Goal: Task Accomplishment & Management: Use online tool/utility

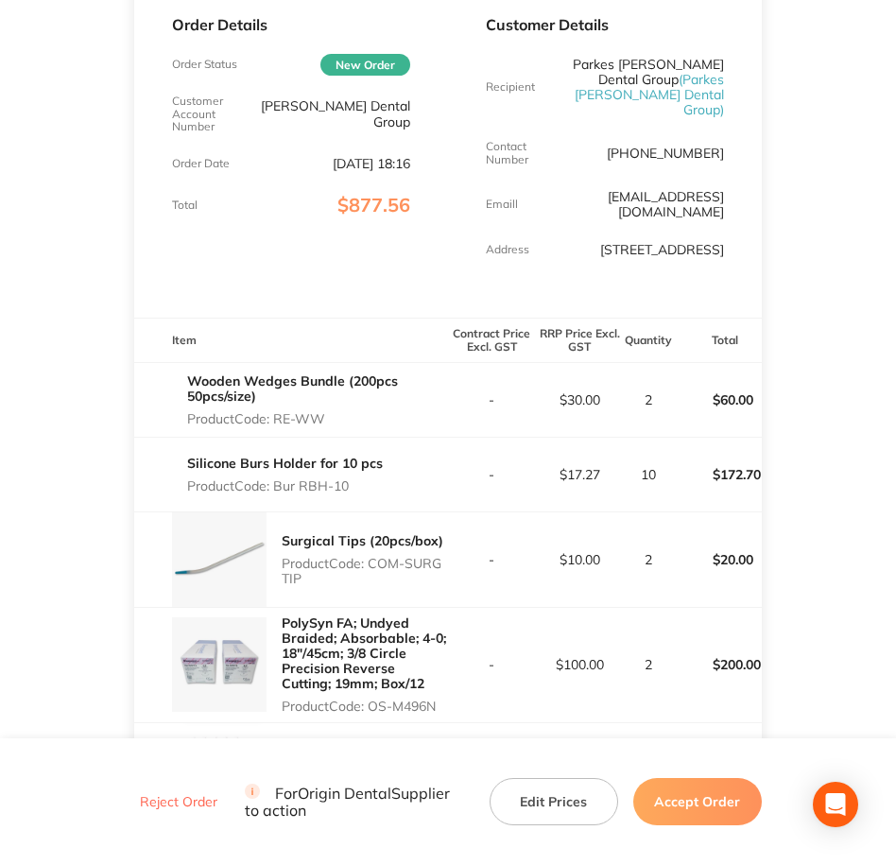
scroll to position [193, 0]
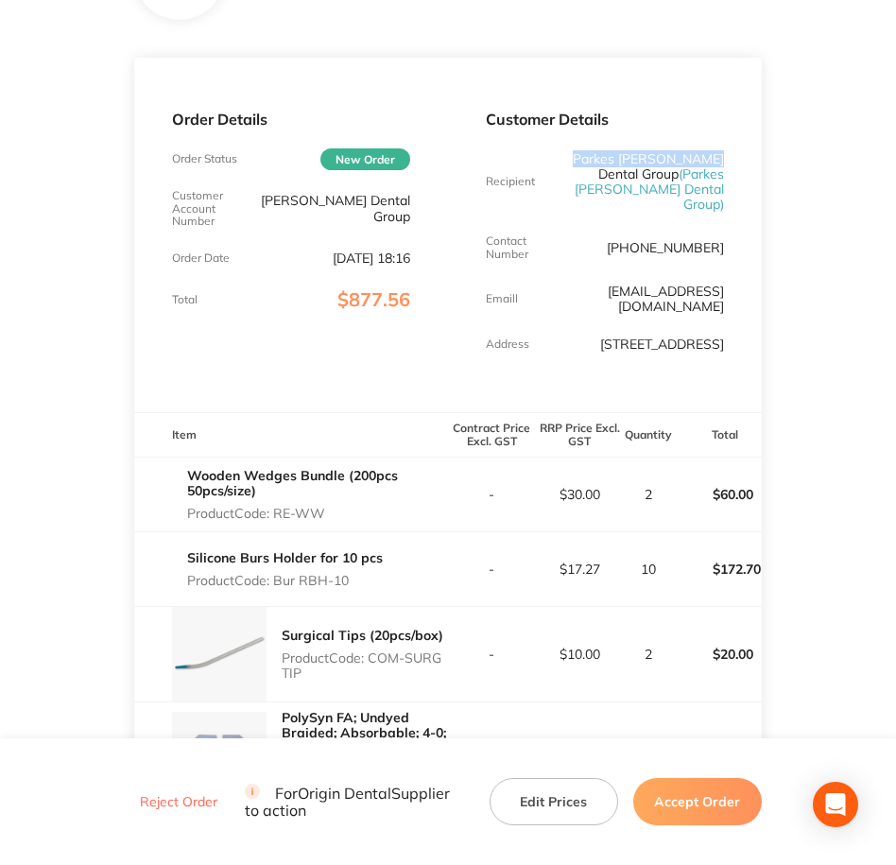
drag, startPoint x: 602, startPoint y: 155, endPoint x: 771, endPoint y: 153, distance: 169.2
click at [771, 153] on main "Origin Dental Order ID: Restocq- 90832 Download as PDF Order Details Order Stat…" at bounding box center [448, 854] width 896 height 1926
copy p "Parkes [PERSON_NAME] Dental"
drag, startPoint x: 291, startPoint y: 206, endPoint x: 442, endPoint y: 226, distance: 152.6
click at [442, 226] on div "Order Details Order Status New Order Customer Account Number [PERSON_NAME] Dent…" at bounding box center [291, 235] width 314 height 355
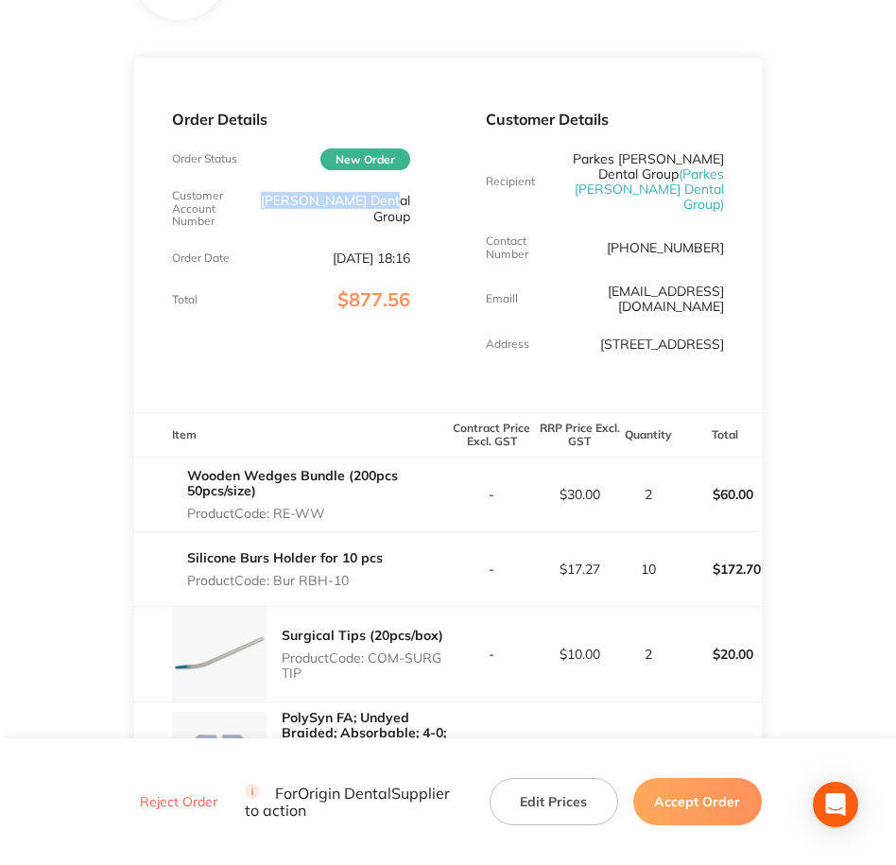
copy p "[PERSON_NAME] Dental Group"
drag, startPoint x: 588, startPoint y: 152, endPoint x: 652, endPoint y: 185, distance: 72.3
click at [652, 185] on p "Parkes [PERSON_NAME] Dental Group ( Parkes [PERSON_NAME] Dental Group )" at bounding box center [644, 181] width 159 height 61
drag, startPoint x: 652, startPoint y: 185, endPoint x: 634, endPoint y: 171, distance: 22.9
click at [634, 171] on p "Parkes [PERSON_NAME] Dental Group ( Parkes [PERSON_NAME] Dental Group )" at bounding box center [644, 181] width 159 height 61
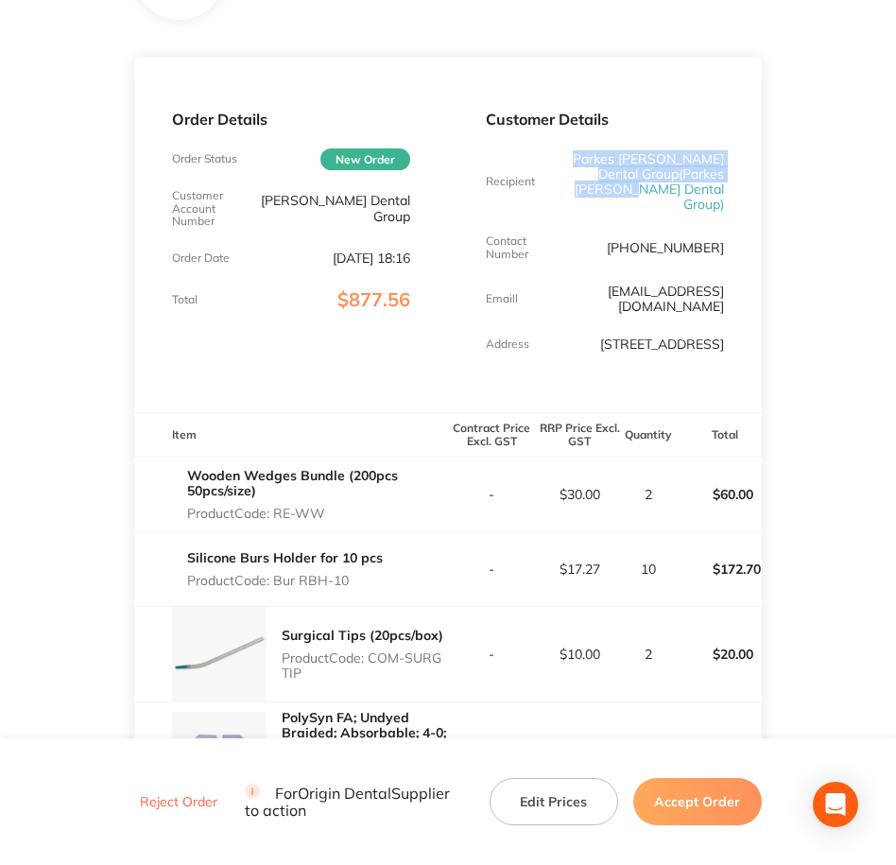
click at [633, 172] on p "Parkes [PERSON_NAME] Dental Group ( Parkes [PERSON_NAME] Dental Group )" at bounding box center [644, 181] width 159 height 61
drag, startPoint x: 633, startPoint y: 172, endPoint x: 576, endPoint y: 143, distance: 64.7
click at [576, 143] on div "Customer Details Recipient Parkes [PERSON_NAME] Dental Group ( Parkes [PERSON_N…" at bounding box center [605, 235] width 314 height 355
drag, startPoint x: 576, startPoint y: 143, endPoint x: 668, endPoint y: 174, distance: 97.8
click at [668, 174] on span "( Parkes [PERSON_NAME] Dental Group )" at bounding box center [649, 188] width 149 height 47
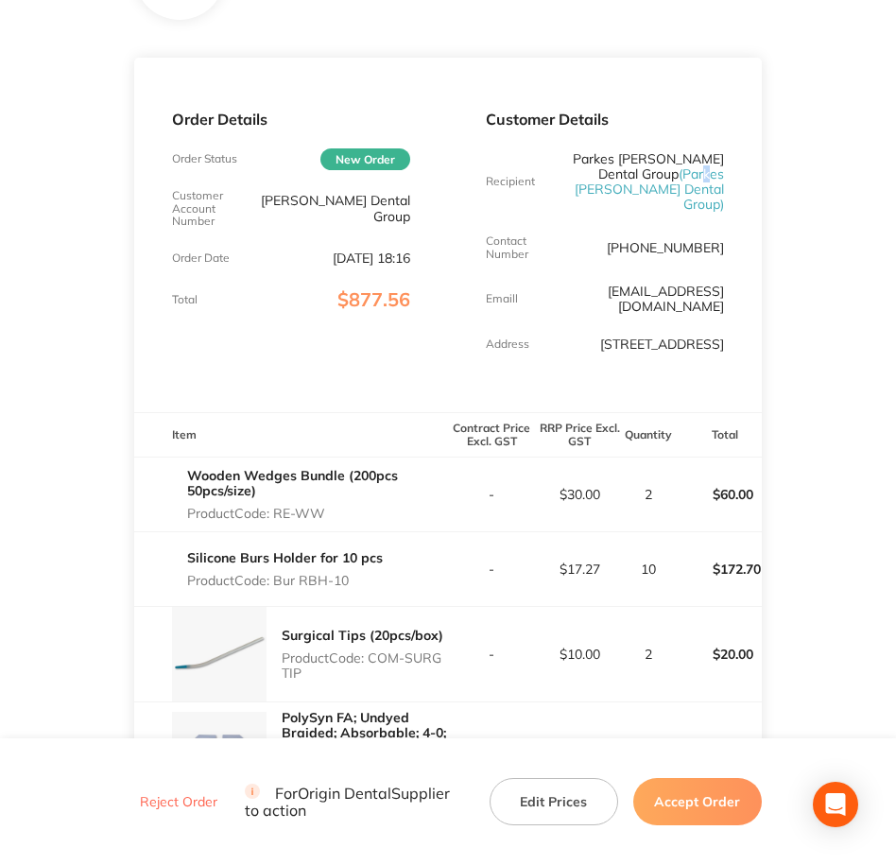
drag, startPoint x: 668, startPoint y: 174, endPoint x: 674, endPoint y: 182, distance: 10.2
click at [674, 182] on span "( Parkes [PERSON_NAME] Dental Group )" at bounding box center [649, 188] width 149 height 47
drag, startPoint x: 674, startPoint y: 182, endPoint x: 713, endPoint y: 199, distance: 42.0
click at [713, 199] on div "Customer Details Recipient Parkes [PERSON_NAME] Dental Group ( Parkes [PERSON_N…" at bounding box center [605, 235] width 314 height 355
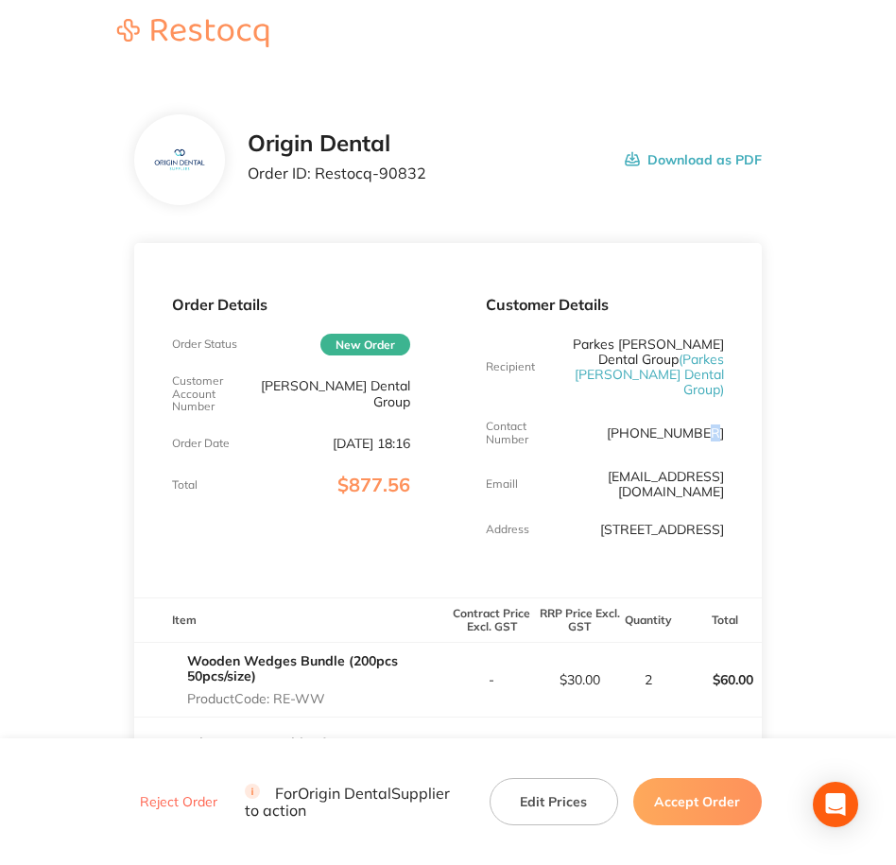
scroll to position [0, 0]
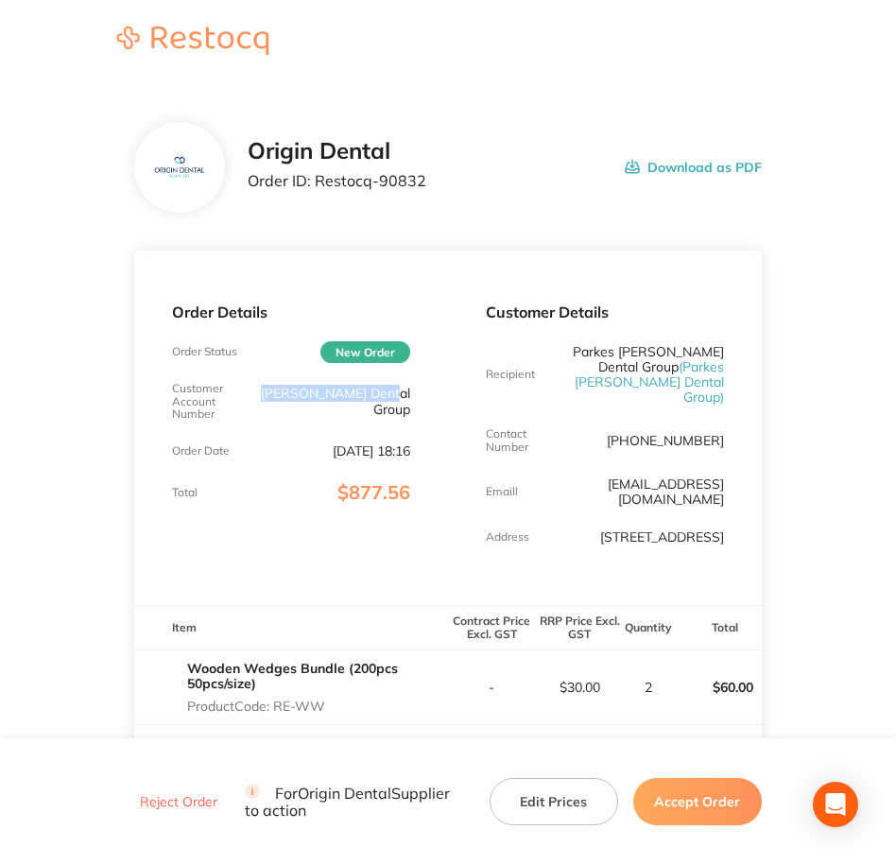
copy p "[PERSON_NAME] Dental Group"
drag, startPoint x: 292, startPoint y: 396, endPoint x: 409, endPoint y: 386, distance: 117.7
click at [409, 386] on div "Customer Account Number [PERSON_NAME] Dental Group" at bounding box center [291, 401] width 238 height 39
drag, startPoint x: 643, startPoint y: 370, endPoint x: 719, endPoint y: 387, distance: 78.4
click at [719, 387] on span "( Parkes [PERSON_NAME] Dental Group )" at bounding box center [649, 381] width 149 height 47
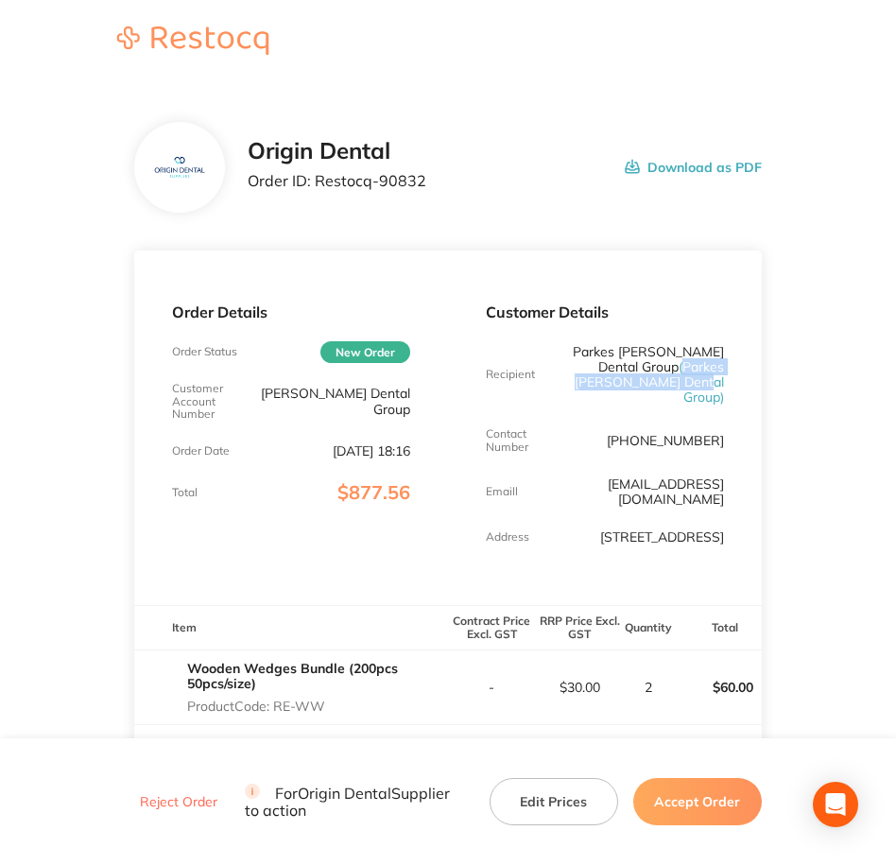
copy span "Parkes [PERSON_NAME] Dental Group"
click at [259, 364] on div "Order Details Order Status New Order Customer Account Number [PERSON_NAME] Dent…" at bounding box center [291, 428] width 314 height 355
drag, startPoint x: 288, startPoint y: 398, endPoint x: 420, endPoint y: 393, distance: 131.5
click at [420, 393] on div "Order Details Order Status New Order Customer Account Number [PERSON_NAME] Dent…" at bounding box center [291, 428] width 314 height 355
copy p "[PERSON_NAME] Dental Group"
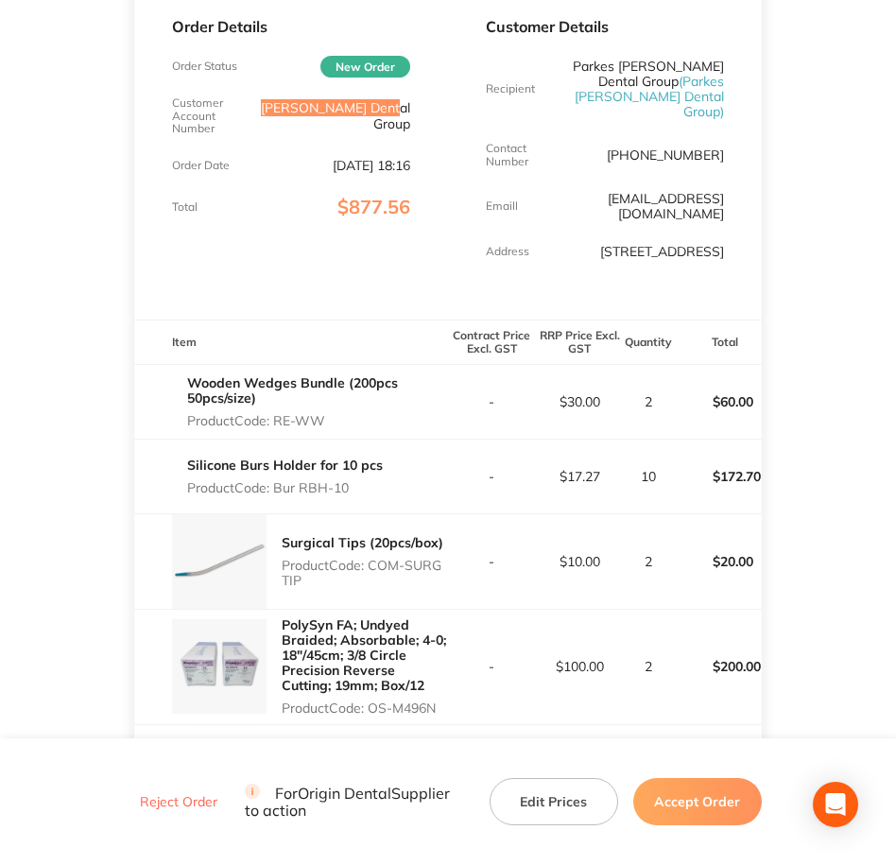
scroll to position [355, 0]
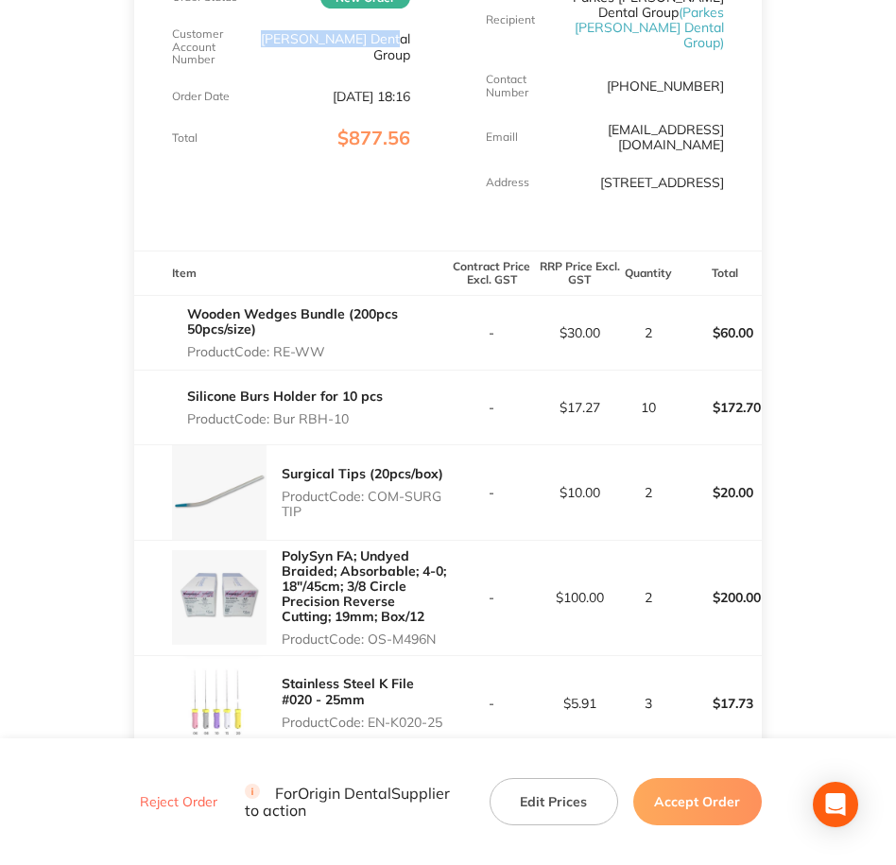
drag, startPoint x: 272, startPoint y: 336, endPoint x: 341, endPoint y: 341, distance: 69.2
click at [341, 344] on p "Product Code: RE-WW" at bounding box center [317, 351] width 261 height 15
copy p "RE-WW"
click at [377, 344] on p "Product Code: RE-WW" at bounding box center [317, 351] width 261 height 15
drag, startPoint x: 323, startPoint y: 334, endPoint x: 280, endPoint y: 340, distance: 44.0
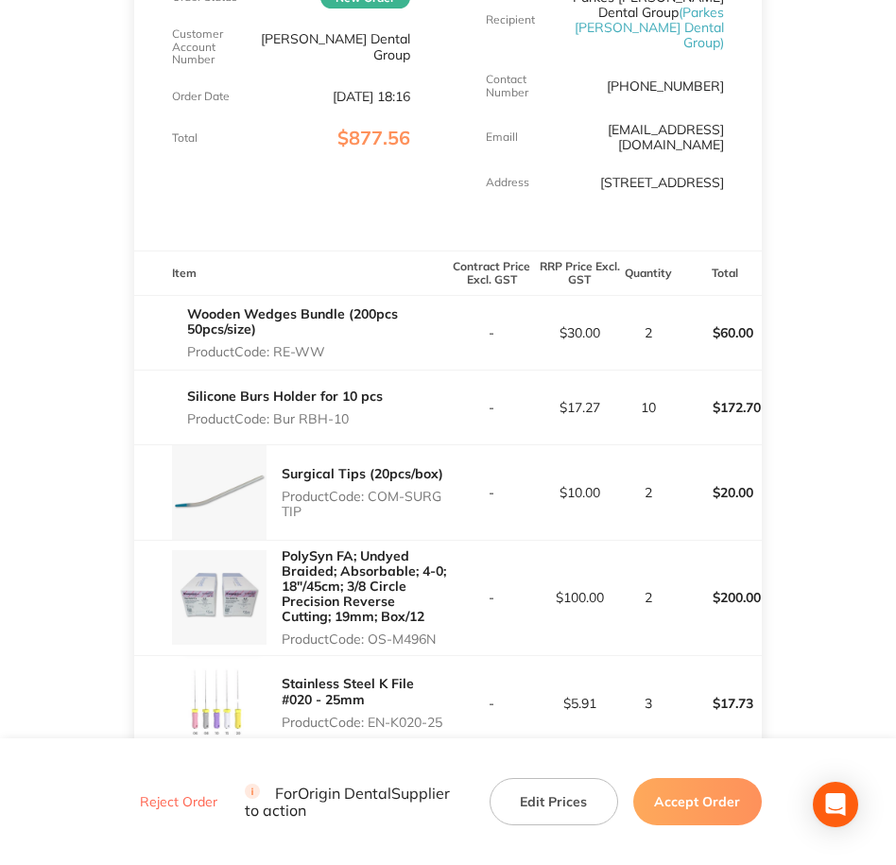
click at [280, 344] on p "Product Code: RE-WW" at bounding box center [317, 351] width 261 height 15
copy p "RE-WW"
drag, startPoint x: 274, startPoint y: 407, endPoint x: 355, endPoint y: 410, distance: 81.4
click at [355, 411] on p "Product Code: Bur RBH-10" at bounding box center [285, 418] width 196 height 15
drag, startPoint x: 355, startPoint y: 410, endPoint x: 283, endPoint y: 407, distance: 72.8
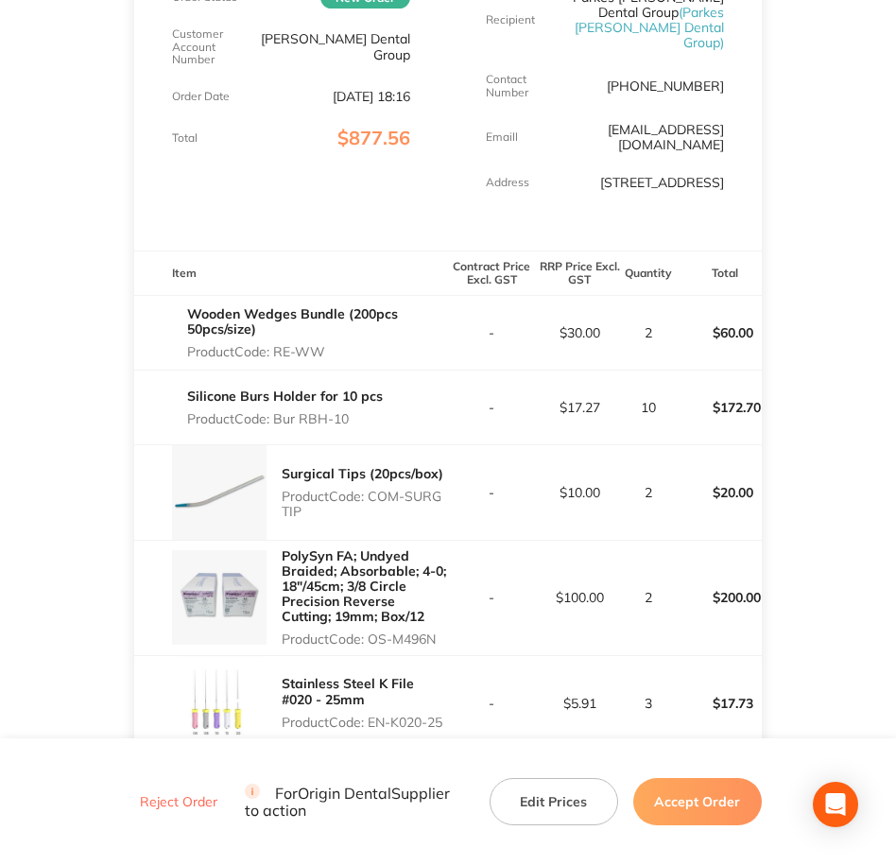
click at [283, 411] on p "Product Code: Bur RBH-10" at bounding box center [285, 418] width 196 height 15
click at [275, 411] on p "Product Code: Bur RBH-10" at bounding box center [285, 418] width 196 height 15
drag, startPoint x: 278, startPoint y: 401, endPoint x: 351, endPoint y: 408, distance: 73.2
click at [351, 411] on p "Product Code: Bur RBH-10" at bounding box center [285, 418] width 196 height 15
copy p "Bur RBH-10"
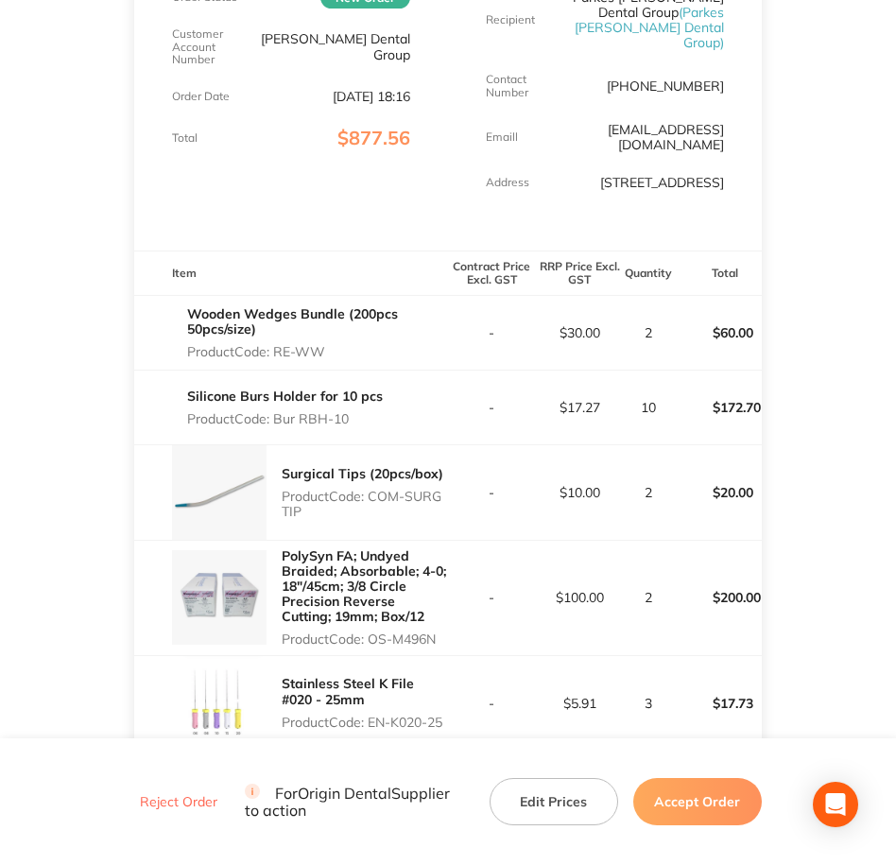
copy p "COM-SURG TIP"
drag, startPoint x: 374, startPoint y: 481, endPoint x: 397, endPoint y: 491, distance: 24.6
click at [397, 491] on p "Product Code: COM-SURG TIP" at bounding box center [365, 504] width 166 height 30
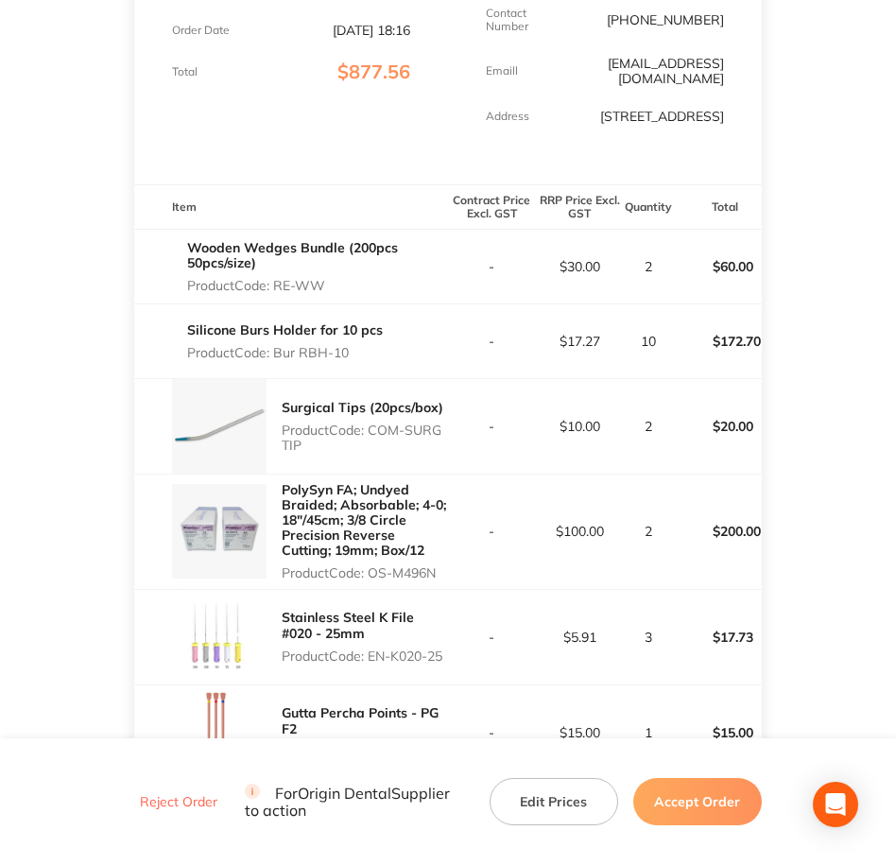
scroll to position [591, 0]
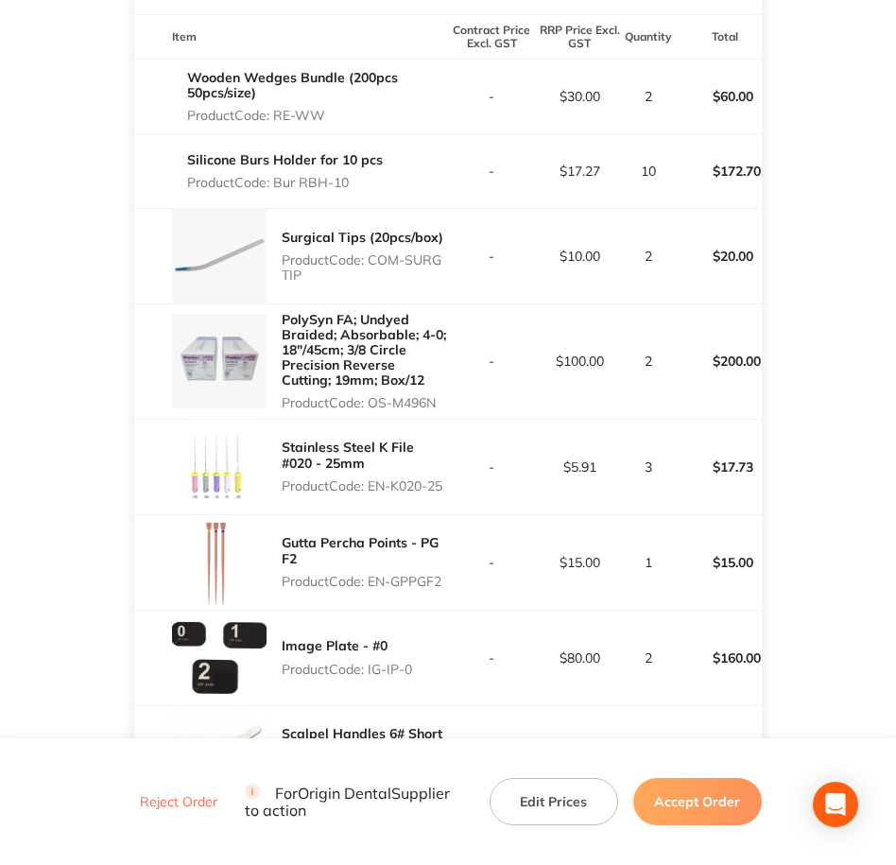
drag, startPoint x: 374, startPoint y: 389, endPoint x: 443, endPoint y: 387, distance: 69.0
click at [443, 395] on p "Product Code: OS-M496N" at bounding box center [365, 402] width 166 height 15
copy p "OS-M496N"
drag, startPoint x: 373, startPoint y: 474, endPoint x: 447, endPoint y: 473, distance: 73.7
click at [447, 478] on p "Product Code: EN-K020-25" at bounding box center [365, 485] width 166 height 15
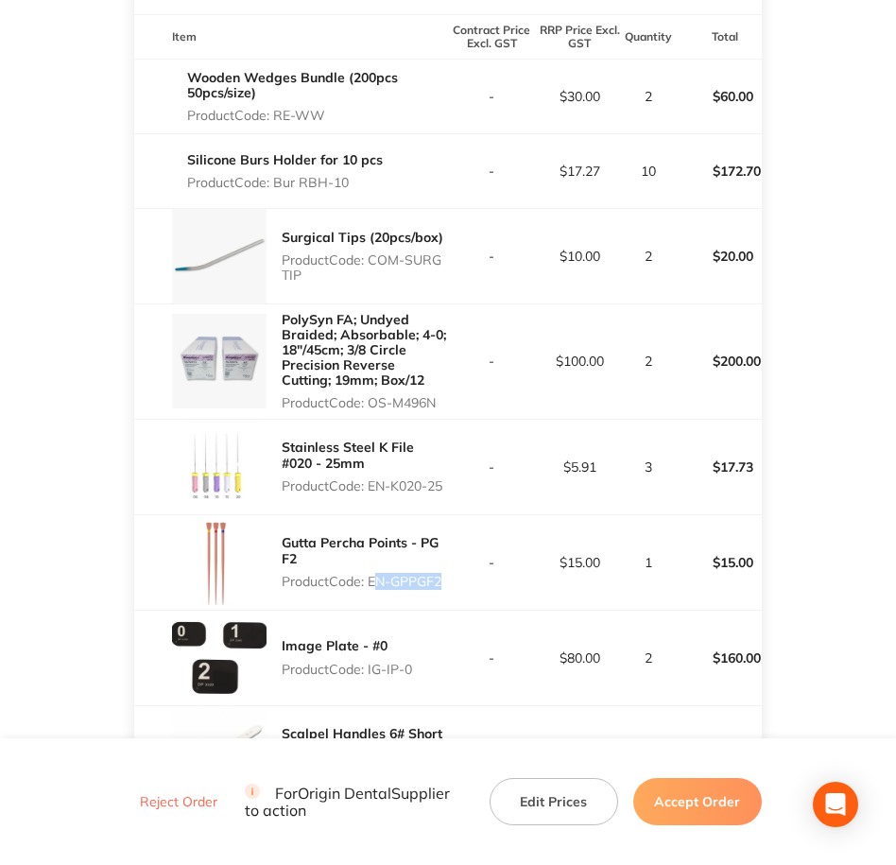
drag, startPoint x: 372, startPoint y: 565, endPoint x: 439, endPoint y: 562, distance: 66.3
click at [439, 574] on p "Product Code: EN-GPPGF2" at bounding box center [365, 581] width 166 height 15
drag, startPoint x: 439, startPoint y: 562, endPoint x: 446, endPoint y: 570, distance: 11.4
click at [446, 574] on p "Product Code: EN-GPPGF2" at bounding box center [365, 581] width 166 height 15
drag, startPoint x: 374, startPoint y: 568, endPoint x: 446, endPoint y: 567, distance: 71.9
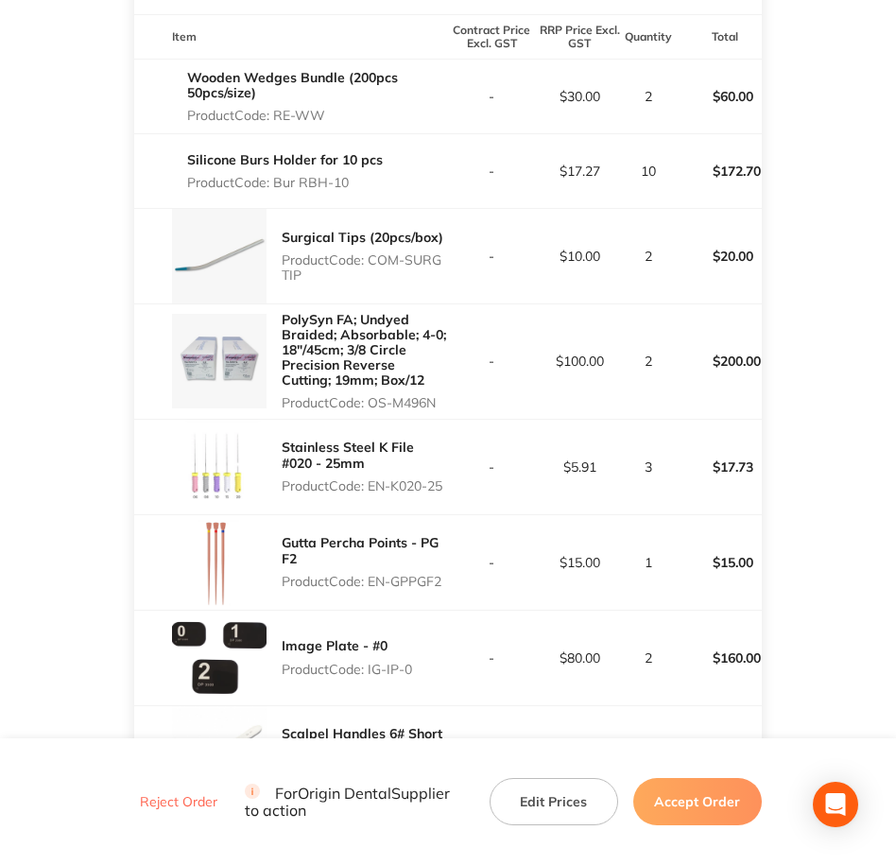
click at [446, 574] on p "Product Code: EN-GPPGF2" at bounding box center [365, 581] width 166 height 15
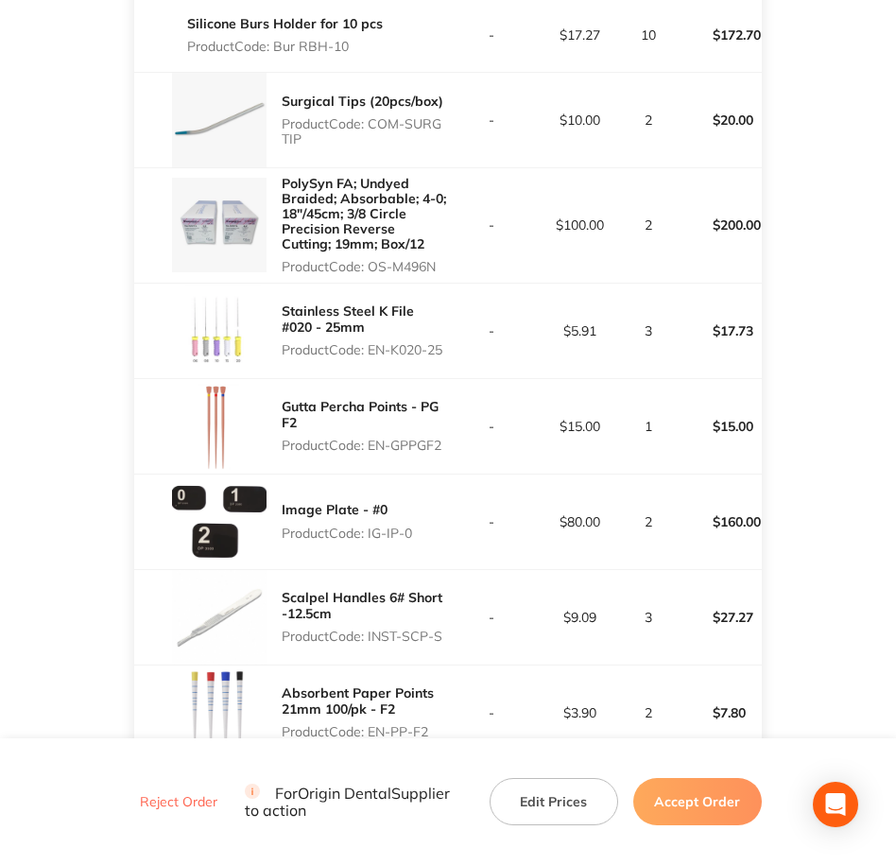
scroll to position [827, 0]
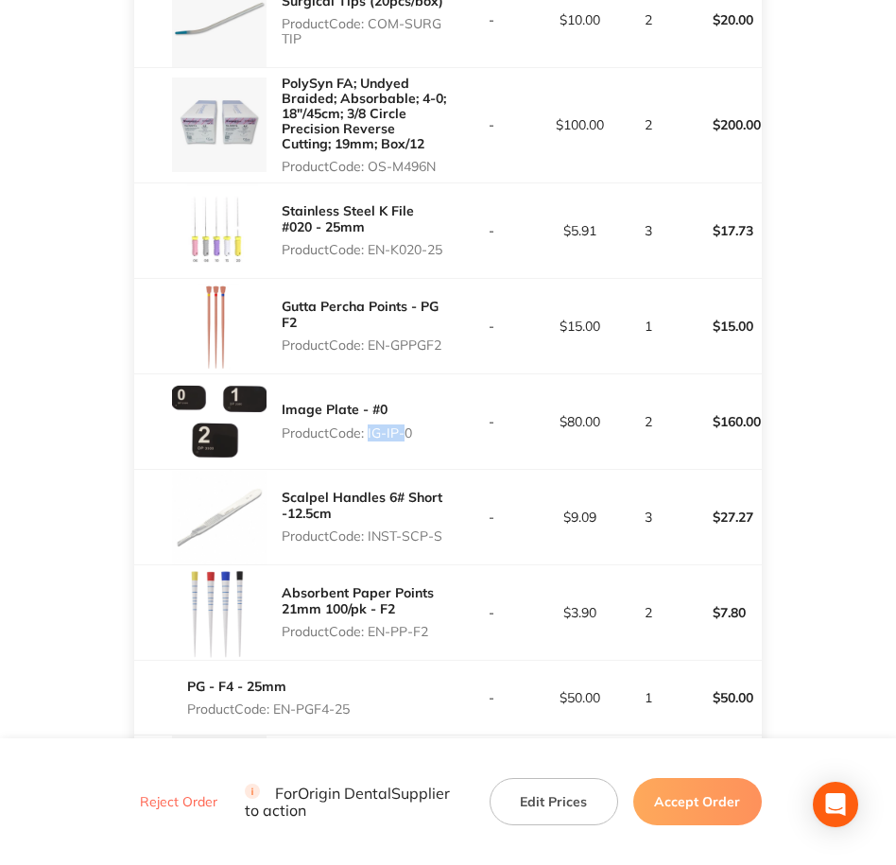
drag, startPoint x: 367, startPoint y: 419, endPoint x: 397, endPoint y: 421, distance: 30.3
click at [397, 425] on p "Product Code: IG-IP-0" at bounding box center [347, 432] width 130 height 15
drag, startPoint x: 397, startPoint y: 421, endPoint x: 372, endPoint y: 415, distance: 26.1
click at [364, 425] on p "Product Code: IG-IP-0" at bounding box center [347, 432] width 130 height 15
drag, startPoint x: 372, startPoint y: 419, endPoint x: 413, endPoint y: 422, distance: 41.7
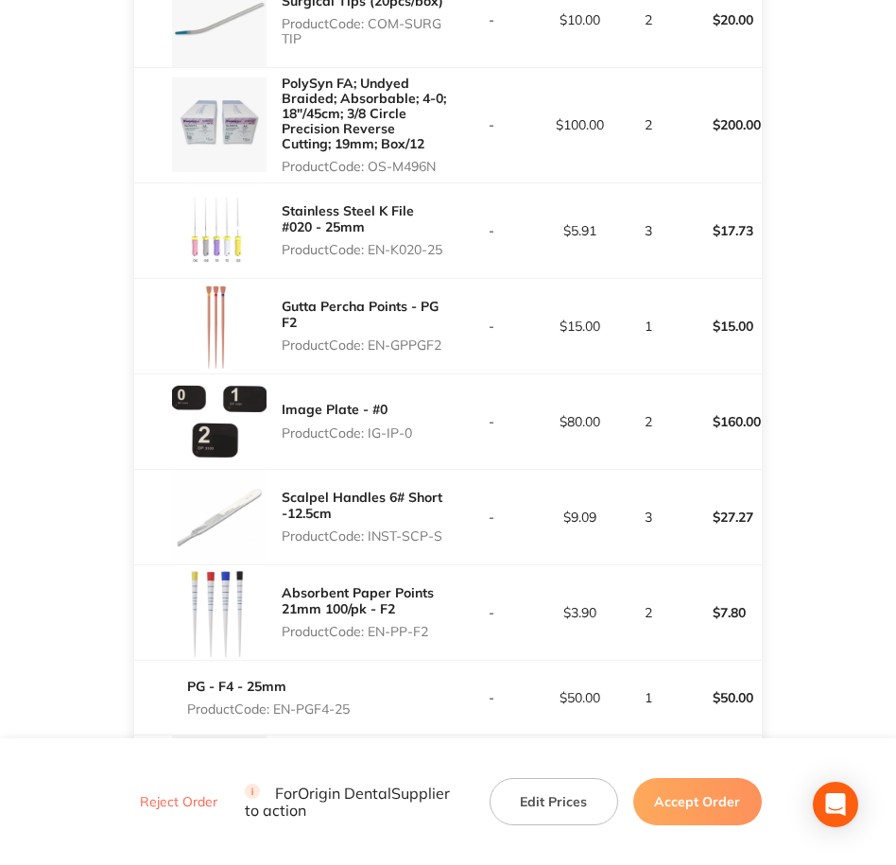
click at [412, 425] on p "Product Code: IG-IP-0" at bounding box center [347, 432] width 130 height 15
drag, startPoint x: 370, startPoint y: 523, endPoint x: 445, endPoint y: 516, distance: 75.9
click at [445, 528] on p "Product Code: INST-SCP-S" at bounding box center [365, 535] width 166 height 15
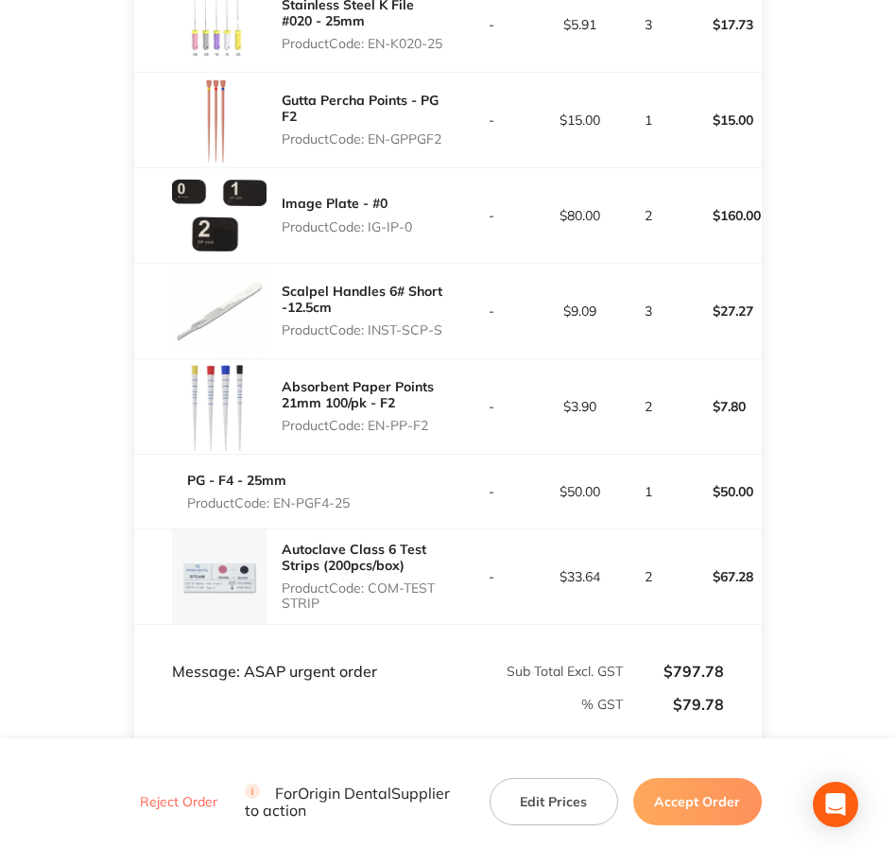
scroll to position [1064, 0]
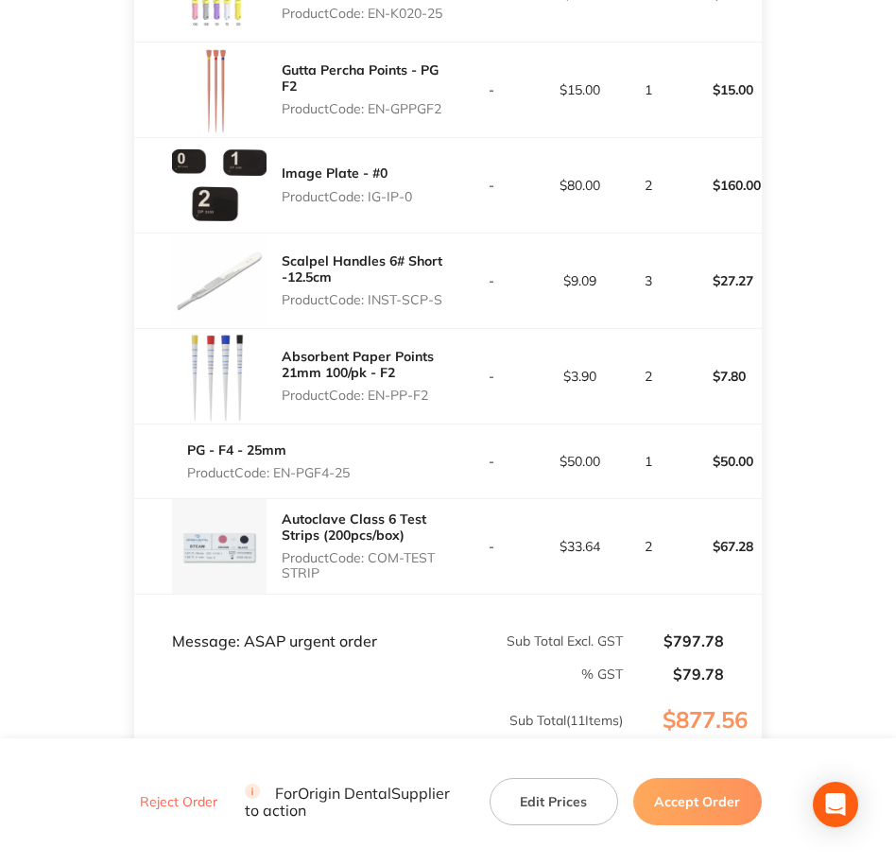
drag, startPoint x: 373, startPoint y: 372, endPoint x: 433, endPoint y: 383, distance: 60.5
click at [433, 388] on p "Product Code: EN-PP-F2" at bounding box center [365, 395] width 166 height 15
drag, startPoint x: 278, startPoint y: 460, endPoint x: 383, endPoint y: 469, distance: 105.3
click at [383, 469] on div "PG - F4 - 25mm Product Code: EN-PGF4-25" at bounding box center [291, 461] width 314 height 53
drag, startPoint x: 372, startPoint y: 542, endPoint x: 397, endPoint y: 566, distance: 35.4
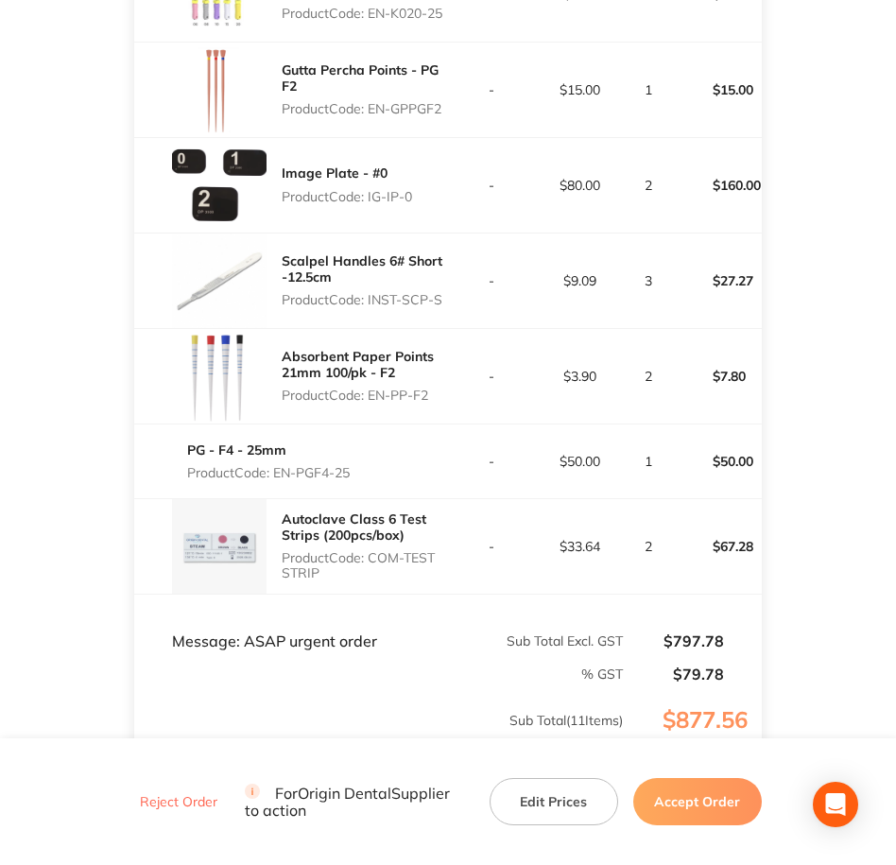
click at [397, 566] on div "Autoclave Class 6 Test Strips (200pcs/box) Product Code: COM-TEST STRIP" at bounding box center [365, 545] width 166 height 83
click at [475, 633] on p "Sub Total Excl. GST" at bounding box center [536, 640] width 174 height 15
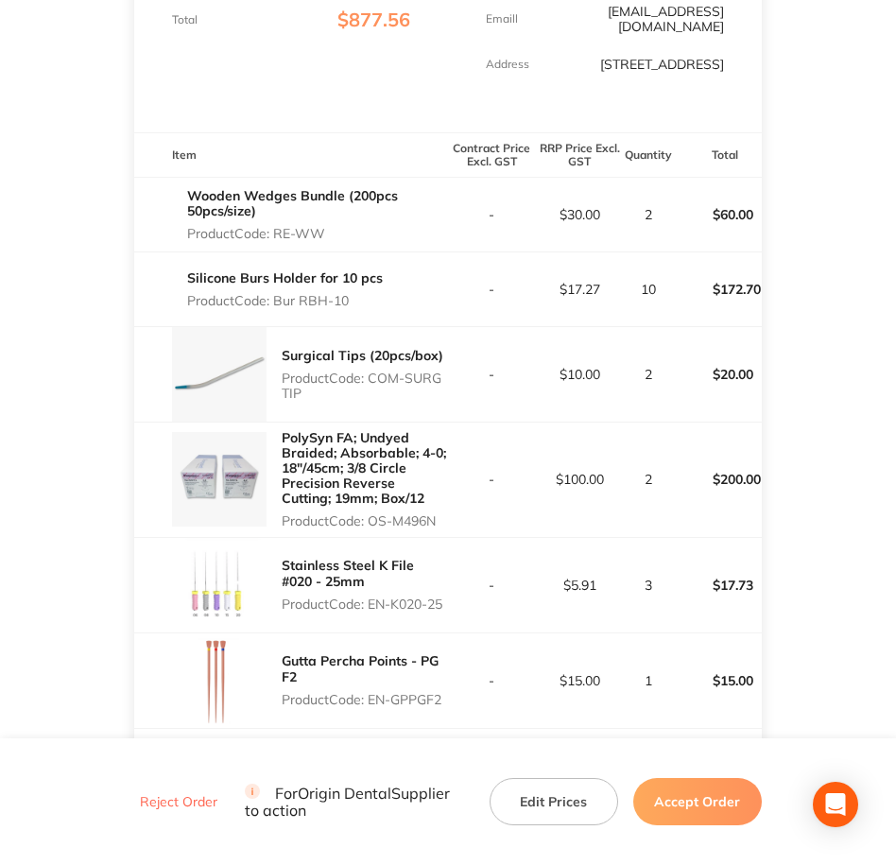
scroll to position [0, 0]
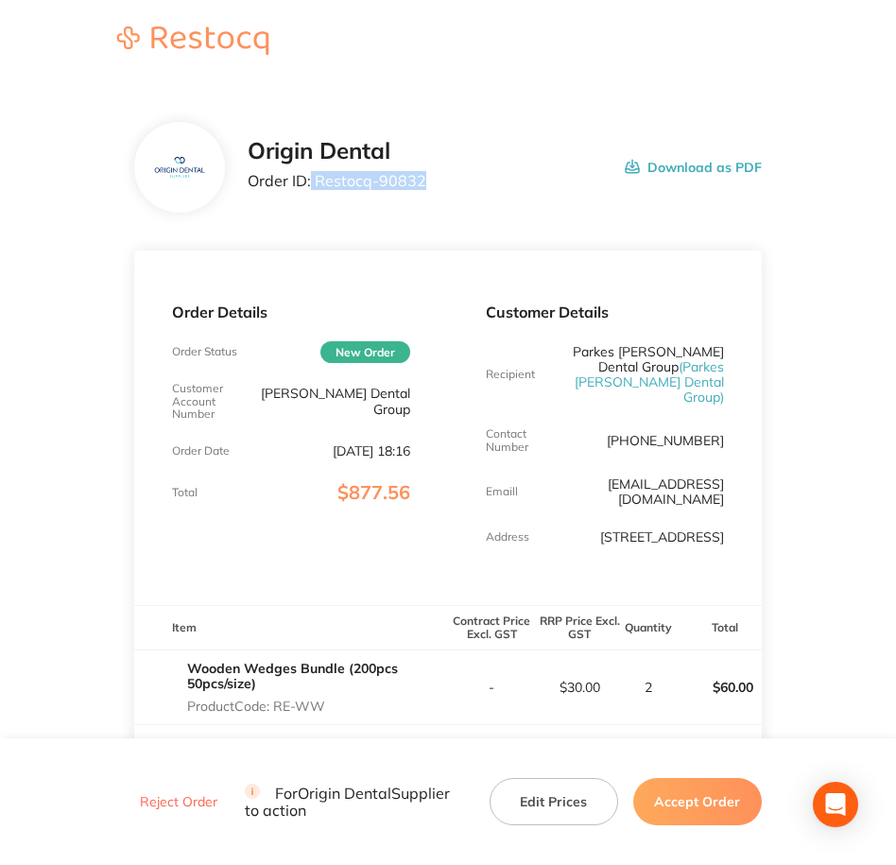
drag, startPoint x: 310, startPoint y: 175, endPoint x: 419, endPoint y: 179, distance: 108.8
click at [419, 179] on p "Order ID: Restocq- 90832" at bounding box center [337, 180] width 179 height 17
click at [420, 180] on p "Order ID: Restocq- 90832" at bounding box center [337, 180] width 179 height 17
click at [421, 190] on div "Origin Dental Order ID: Restocq- 90832" at bounding box center [337, 167] width 179 height 59
drag, startPoint x: 420, startPoint y: 180, endPoint x: 316, endPoint y: 178, distance: 104.0
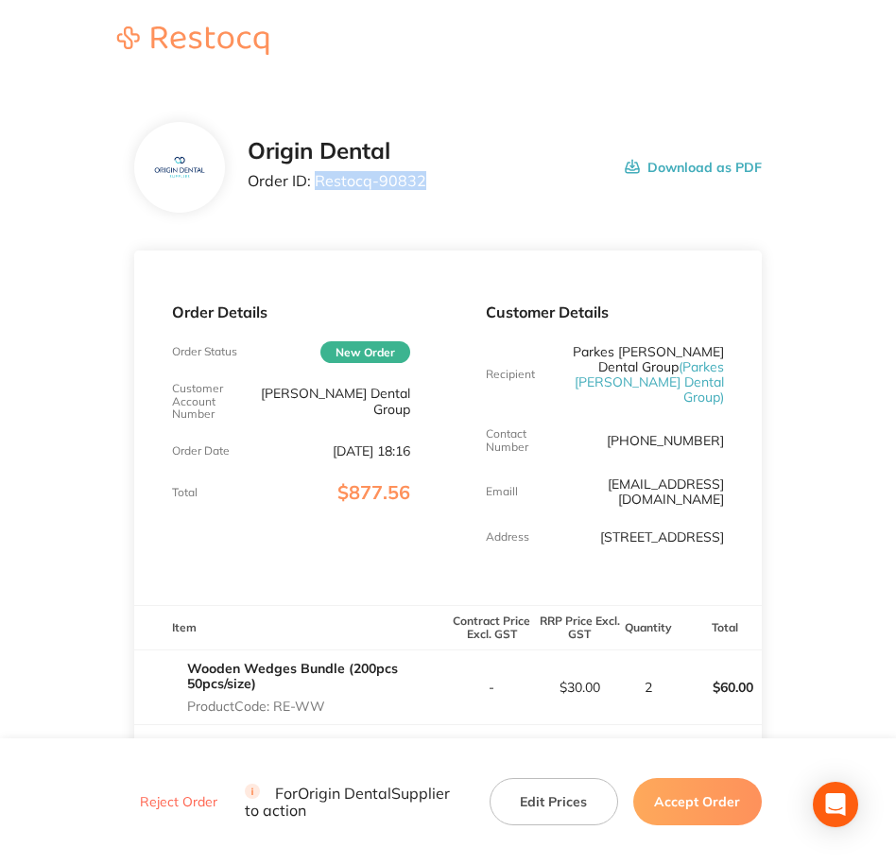
click at [316, 178] on p "Order ID: Restocq- 90832" at bounding box center [337, 180] width 179 height 17
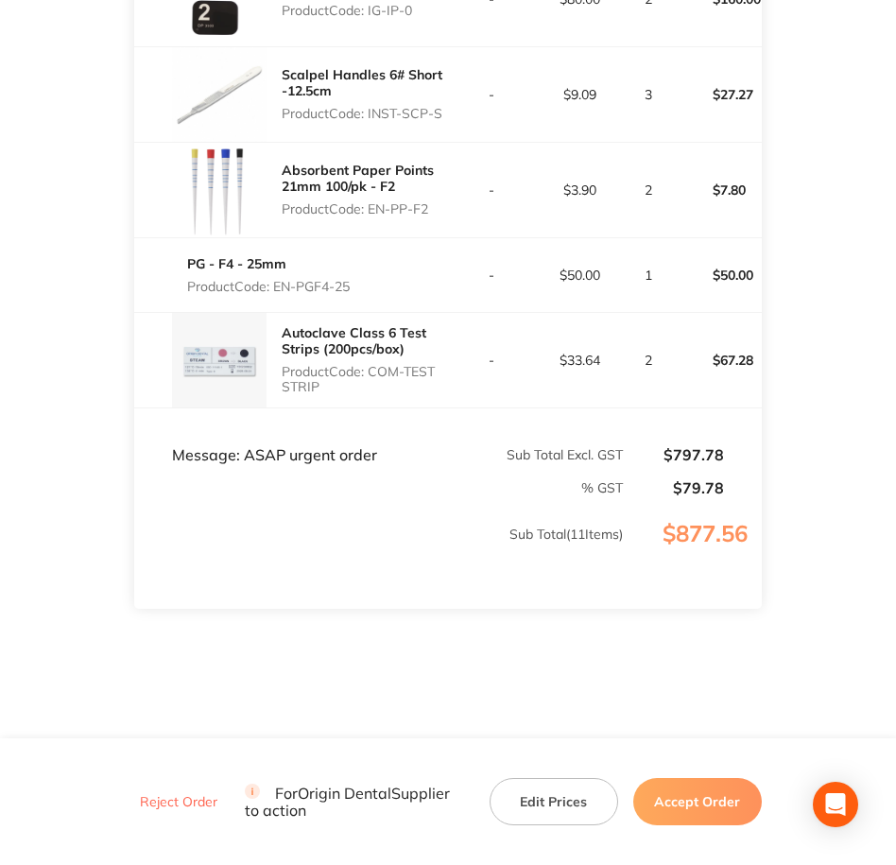
scroll to position [1256, 0]
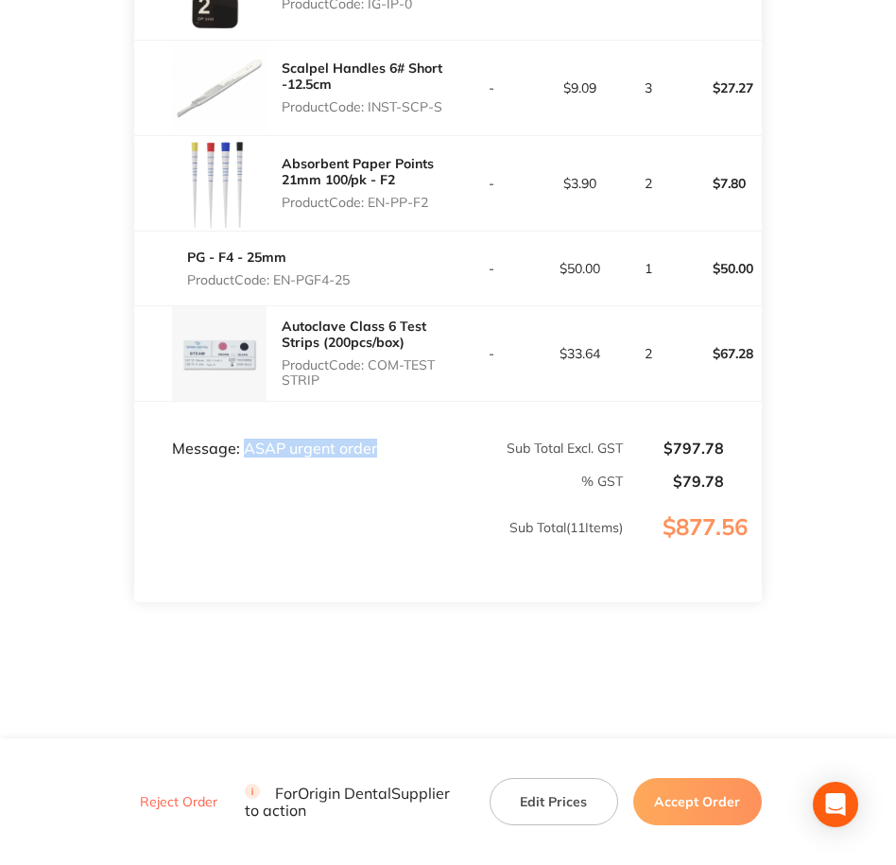
drag, startPoint x: 241, startPoint y: 433, endPoint x: 382, endPoint y: 439, distance: 141.0
click at [382, 439] on td "Message: ASAP urgent order" at bounding box center [291, 429] width 314 height 57
click at [684, 810] on button "Accept Order" at bounding box center [697, 801] width 129 height 47
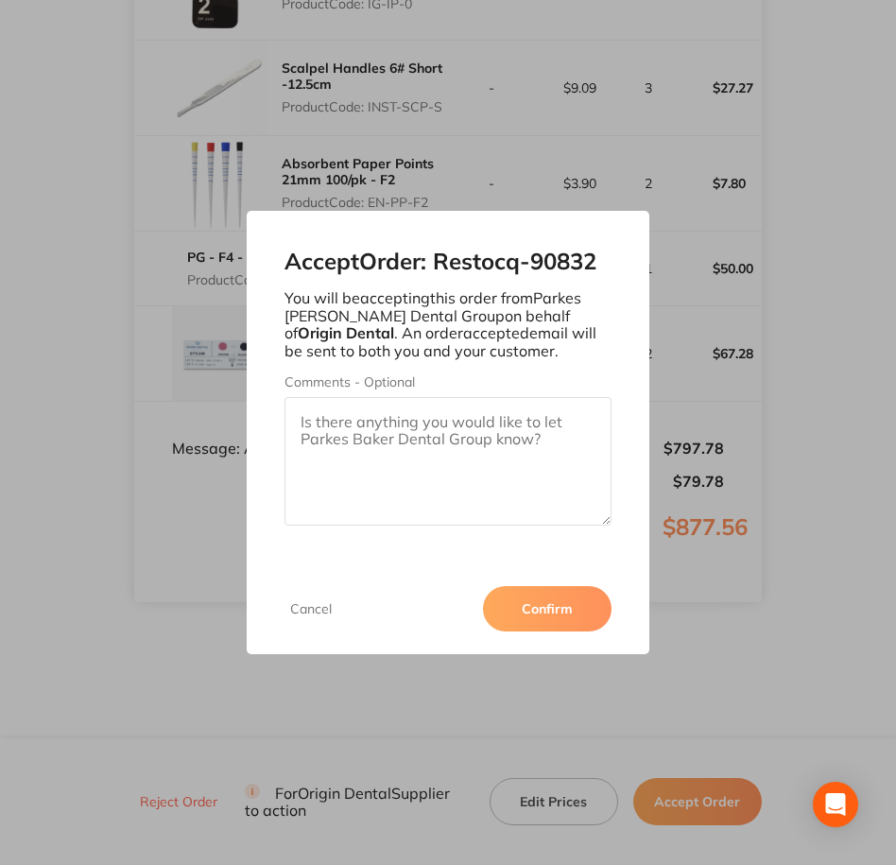
click at [511, 457] on textarea "Comments - Optional" at bounding box center [449, 461] width 328 height 129
paste textarea "ASAP urgent order"
click at [492, 440] on textarea "ASAP urgent order" at bounding box center [449, 461] width 328 height 129
drag, startPoint x: 492, startPoint y: 440, endPoint x: 327, endPoint y: 414, distance: 166.5
click at [327, 414] on textarea "ASAP urgent order" at bounding box center [449, 461] width 328 height 129
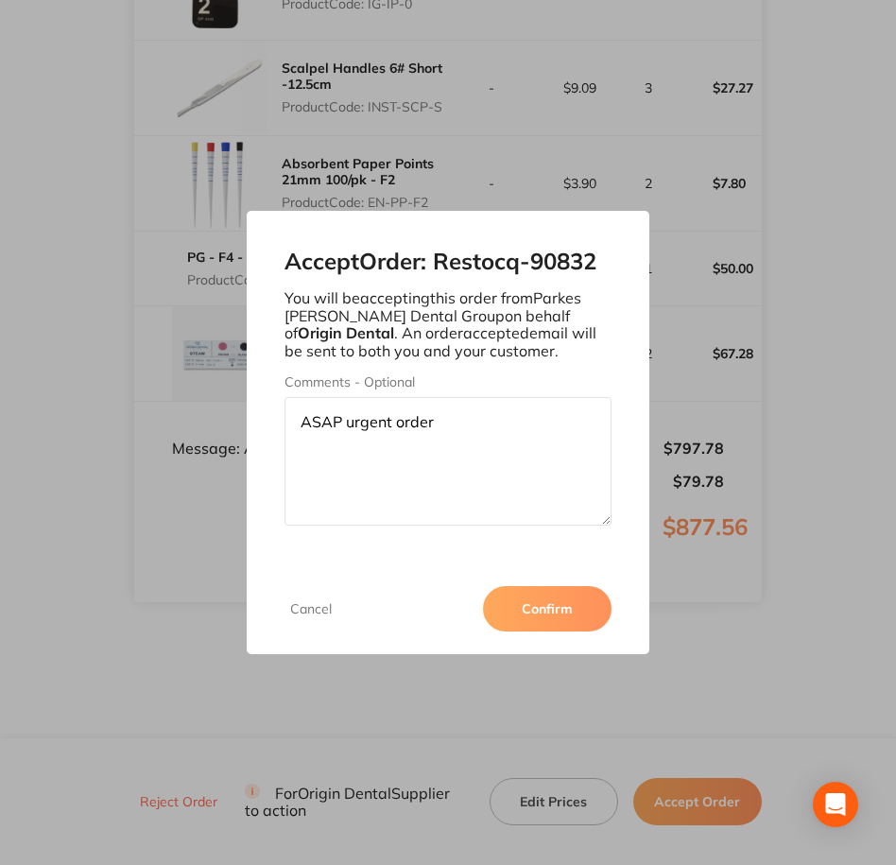
paste textarea "SO-00000952"
type textarea "SO-00000952"
click at [560, 620] on button "Confirm" at bounding box center [547, 608] width 129 height 45
